Goal: Task Accomplishment & Management: Manage account settings

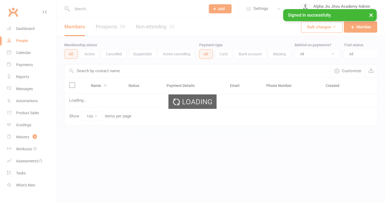
select select "100"
click at [116, 70] on input "text" at bounding box center [197, 70] width 266 height 13
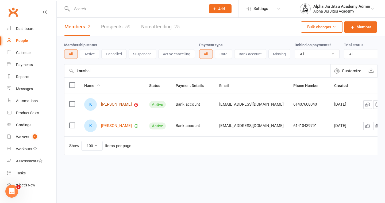
type input "kaushal"
click at [117, 105] on link "[PERSON_NAME]" at bounding box center [116, 104] width 31 height 5
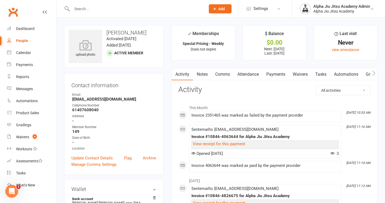
click at [273, 76] on link "Payments" at bounding box center [276, 74] width 26 height 12
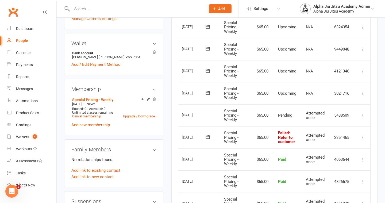
scroll to position [143, 0]
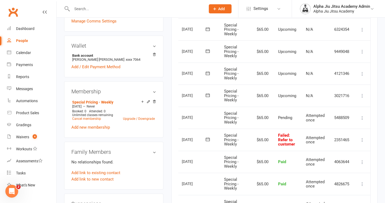
click at [361, 140] on icon at bounding box center [362, 139] width 5 height 5
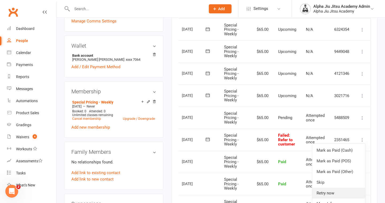
click at [334, 195] on link "Retry now" at bounding box center [338, 193] width 53 height 11
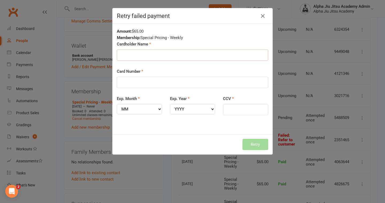
click at [161, 56] on input "Cardholder Name" at bounding box center [192, 54] width 151 height 11
click at [146, 52] on input "Cardholder Name" at bounding box center [192, 54] width 151 height 11
type input "[PERSON_NAME] [PERSON_NAME]"
click at [135, 82] on input "Card Number" at bounding box center [192, 82] width 151 height 11
type input "[CREDIT_CARD_NUMBER]"
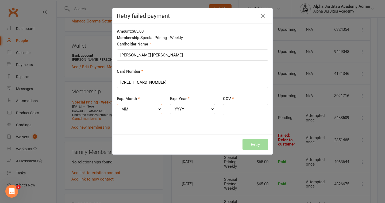
click at [132, 109] on select "MM 01 02 03 04 05 06 07 08 09 10 11 12" at bounding box center [139, 109] width 45 height 10
select select "09"
click at [208, 110] on select "YYYY 2025 2026 2027 2028 2029 2030 2031 2032 2033 2034" at bounding box center [192, 109] width 45 height 10
select select "2028"
click at [233, 110] on input "CCV" at bounding box center [245, 109] width 45 height 11
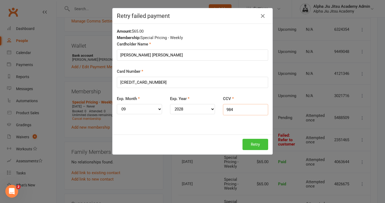
type input "984"
click at [259, 144] on button "Retry" at bounding box center [256, 144] width 26 height 11
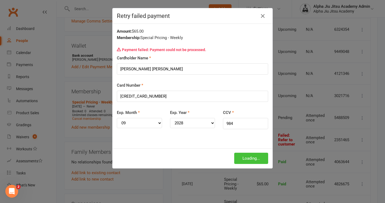
click at [256, 157] on button "Loading..." at bounding box center [251, 158] width 34 height 11
click at [262, 16] on icon "button" at bounding box center [263, 16] width 6 height 6
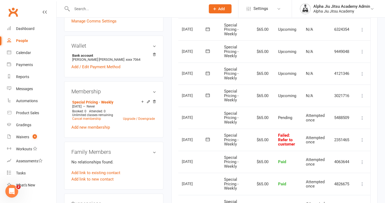
click at [364, 140] on icon at bounding box center [362, 139] width 5 height 5
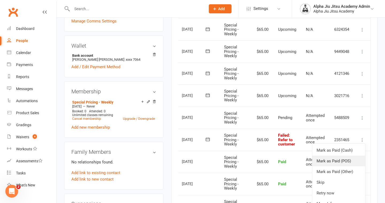
click at [341, 162] on link "Mark as Paid (POS)" at bounding box center [338, 161] width 53 height 11
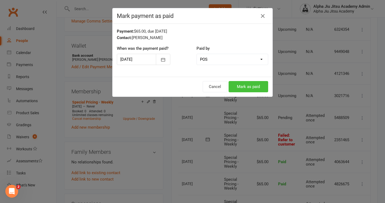
click at [249, 85] on button "Mark as paid" at bounding box center [249, 86] width 40 height 11
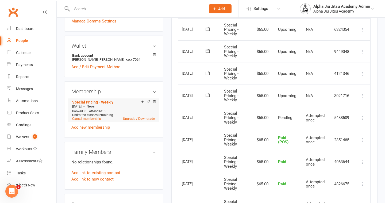
scroll to position [0, 0]
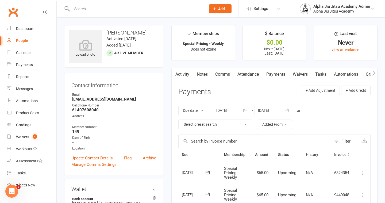
click at [26, 40] on div "People" at bounding box center [22, 41] width 12 height 4
select select "100"
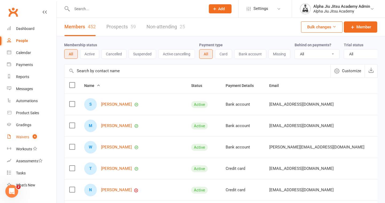
click at [34, 137] on span "4" at bounding box center [35, 136] width 4 height 5
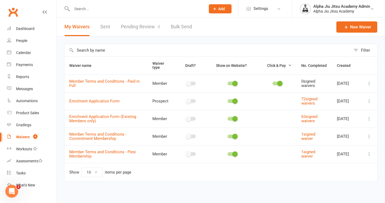
click at [138, 27] on link "Pending Review 4" at bounding box center [140, 27] width 39 height 18
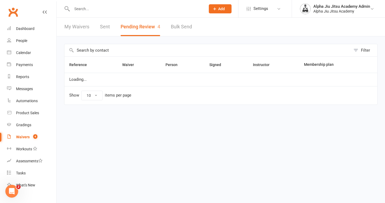
select select "50"
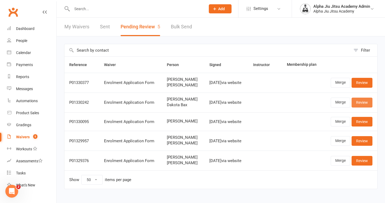
click at [367, 103] on link "Review" at bounding box center [362, 103] width 21 height 10
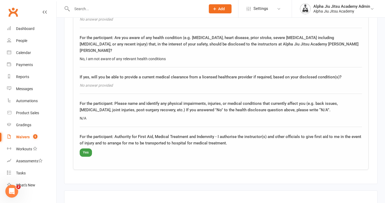
scroll to position [1125, 0]
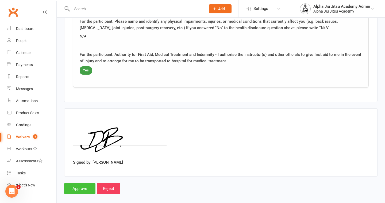
click at [83, 183] on input "Approve" at bounding box center [79, 188] width 31 height 11
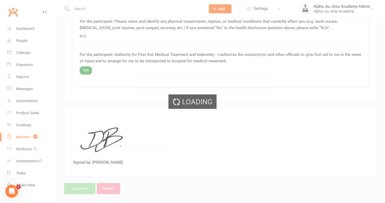
select select "50"
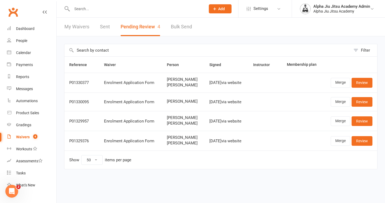
click at [79, 25] on link "My Waivers" at bounding box center [76, 27] width 25 height 18
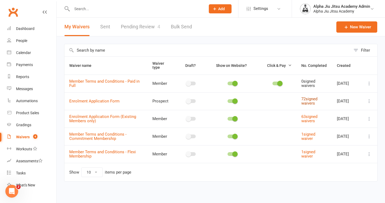
click at [306, 103] on link "72 signed waivers" at bounding box center [309, 101] width 16 height 9
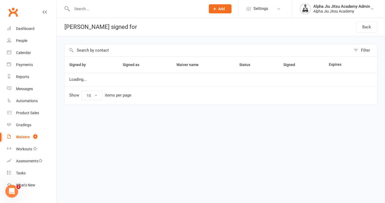
select select "100"
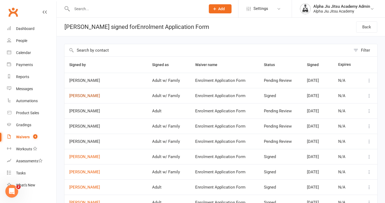
click at [82, 97] on link "[PERSON_NAME]" at bounding box center [105, 96] width 73 height 5
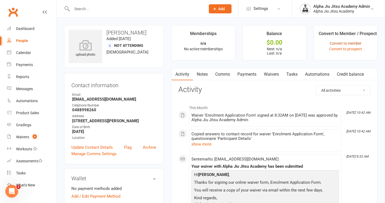
click at [355, 44] on link "Convert to member" at bounding box center [346, 43] width 32 height 4
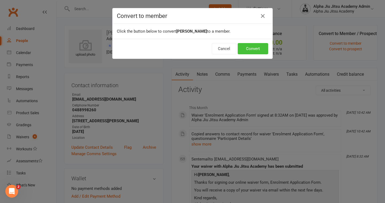
click at [258, 46] on button "Convert" at bounding box center [253, 48] width 30 height 11
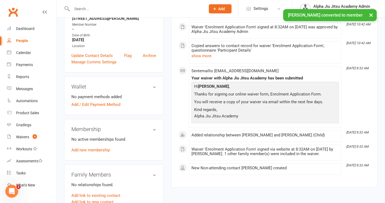
scroll to position [83, 0]
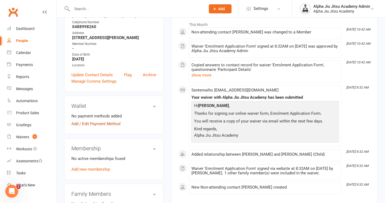
click at [112, 125] on link "Add / Edit Payment Method" at bounding box center [95, 124] width 49 height 6
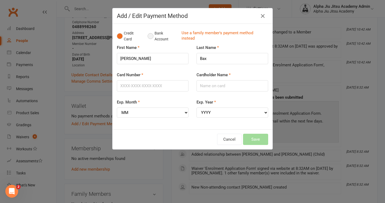
click at [151, 36] on button "Bank Account" at bounding box center [163, 36] width 30 height 16
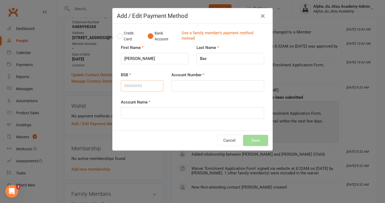
click at [137, 85] on input "BSB" at bounding box center [142, 85] width 43 height 11
type input "182182"
click at [183, 84] on input "Account Number" at bounding box center [217, 85] width 93 height 11
type input "000229385"
click at [179, 116] on input "Account Name" at bounding box center [192, 112] width 143 height 11
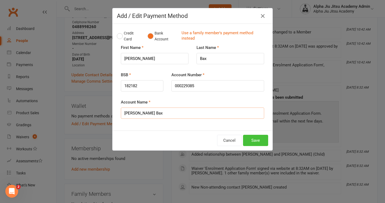
type input "[PERSON_NAME] Bax"
click at [252, 142] on button "Save" at bounding box center [255, 140] width 25 height 11
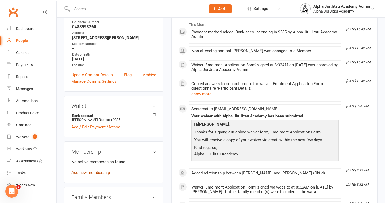
click at [103, 171] on link "Add new membership" at bounding box center [90, 172] width 39 height 5
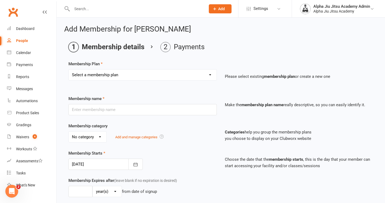
click at [135, 76] on select "Select a membership plan Create new Membership Plan 1 x per week Regular Flexi …" at bounding box center [143, 75] width 148 height 11
select select "1"
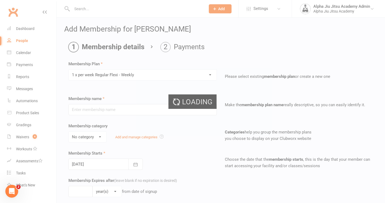
type input "1 x per week Regular Flexi - Weekly"
select select "1"
type input "0"
select select "?"
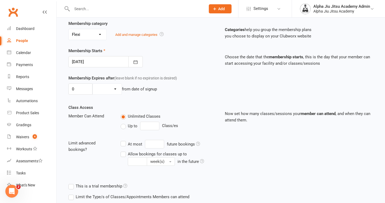
scroll to position [103, 0]
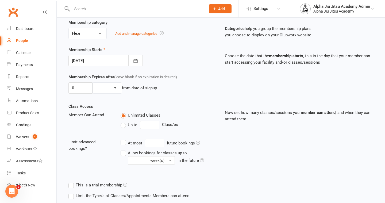
click at [122, 123] on label "Up to" at bounding box center [129, 125] width 17 height 6
click at [122, 122] on input "Up to" at bounding box center [122, 122] width 3 height 0
type input "0"
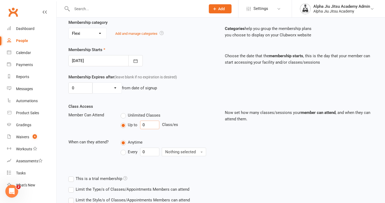
click at [153, 124] on input "0" at bounding box center [149, 125] width 19 height 9
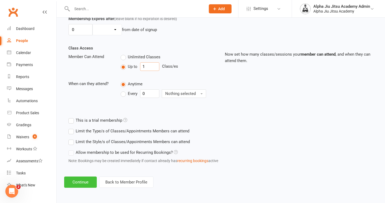
type input "1"
click at [80, 181] on button "Continue" at bounding box center [80, 181] width 33 height 11
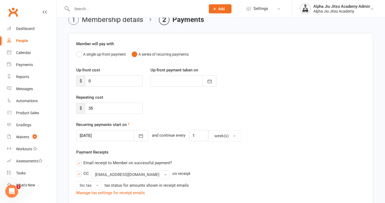
scroll to position [29, 0]
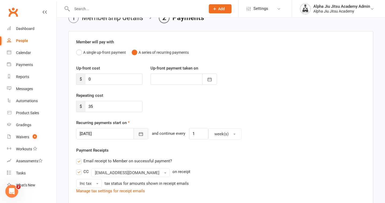
click at [138, 134] on icon "button" at bounding box center [140, 133] width 5 height 5
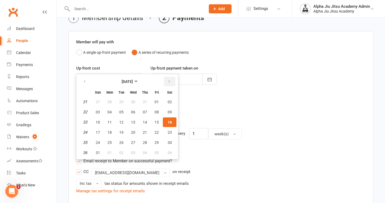
click at [171, 84] on button "button" at bounding box center [169, 82] width 11 height 10
click at [155, 124] on span "19" at bounding box center [157, 122] width 4 height 4
type input "[DATE]"
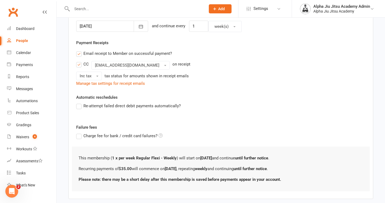
scroll to position [154, 0]
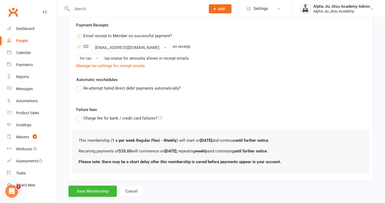
click at [78, 90] on label "Re-attempt failed direct debit payments automatically?" at bounding box center [128, 88] width 105 height 6
click at [78, 85] on input "Re-attempt failed direct debit payments automatically?" at bounding box center [77, 85] width 3 height 0
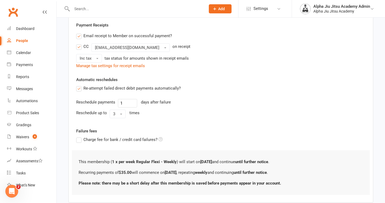
scroll to position [186, 0]
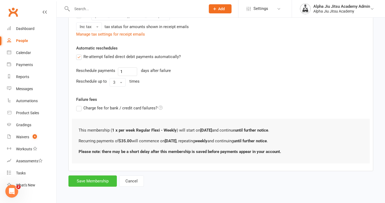
click at [96, 183] on button "Save Membership" at bounding box center [92, 180] width 48 height 11
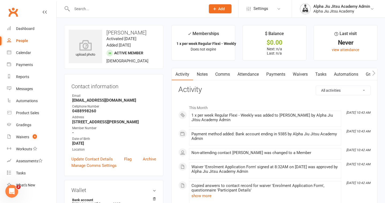
click at [20, 43] on link "People" at bounding box center [31, 41] width 49 height 12
select select "100"
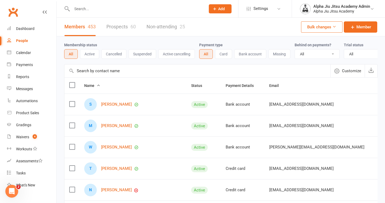
click at [106, 74] on input "text" at bounding box center [197, 70] width 266 height 13
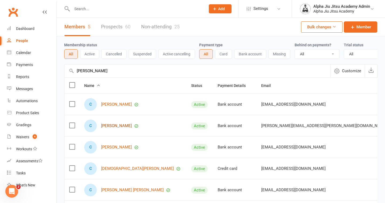
type input "[PERSON_NAME]"
click at [122, 127] on link "[PERSON_NAME]" at bounding box center [116, 126] width 31 height 5
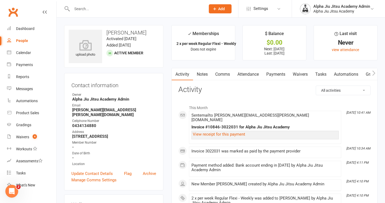
click at [32, 41] on link "People" at bounding box center [31, 41] width 49 height 12
select select "100"
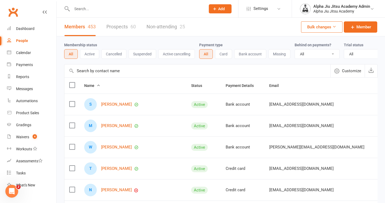
click at [86, 74] on input "text" at bounding box center [197, 70] width 266 height 13
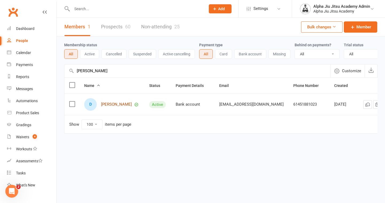
type input "[PERSON_NAME]"
click at [109, 104] on link "[PERSON_NAME]" at bounding box center [116, 104] width 31 height 5
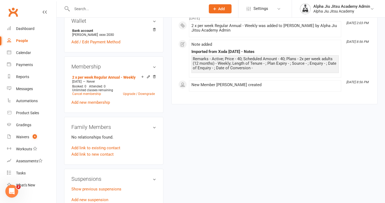
scroll to position [204, 0]
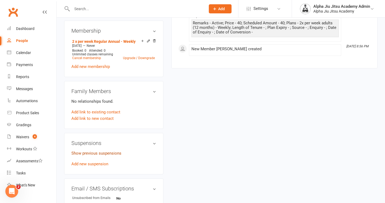
click at [97, 153] on link "Show previous suspensions" at bounding box center [96, 153] width 50 height 5
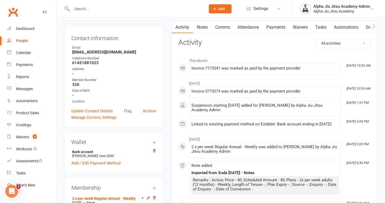
scroll to position [30, 0]
